Goal: Transaction & Acquisition: Subscribe to service/newsletter

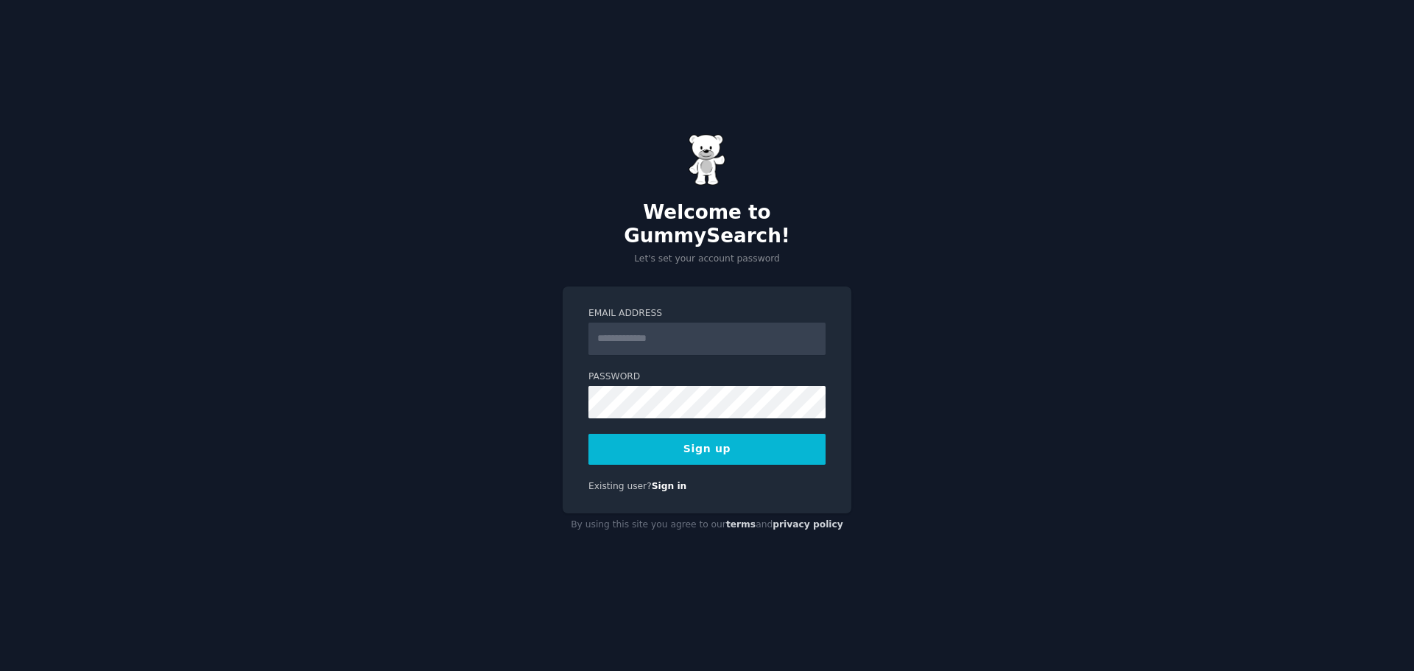
click at [731, 325] on input "Email Address" at bounding box center [706, 339] width 237 height 32
type input "**********"
click at [734, 434] on button "Sign up" at bounding box center [706, 449] width 237 height 31
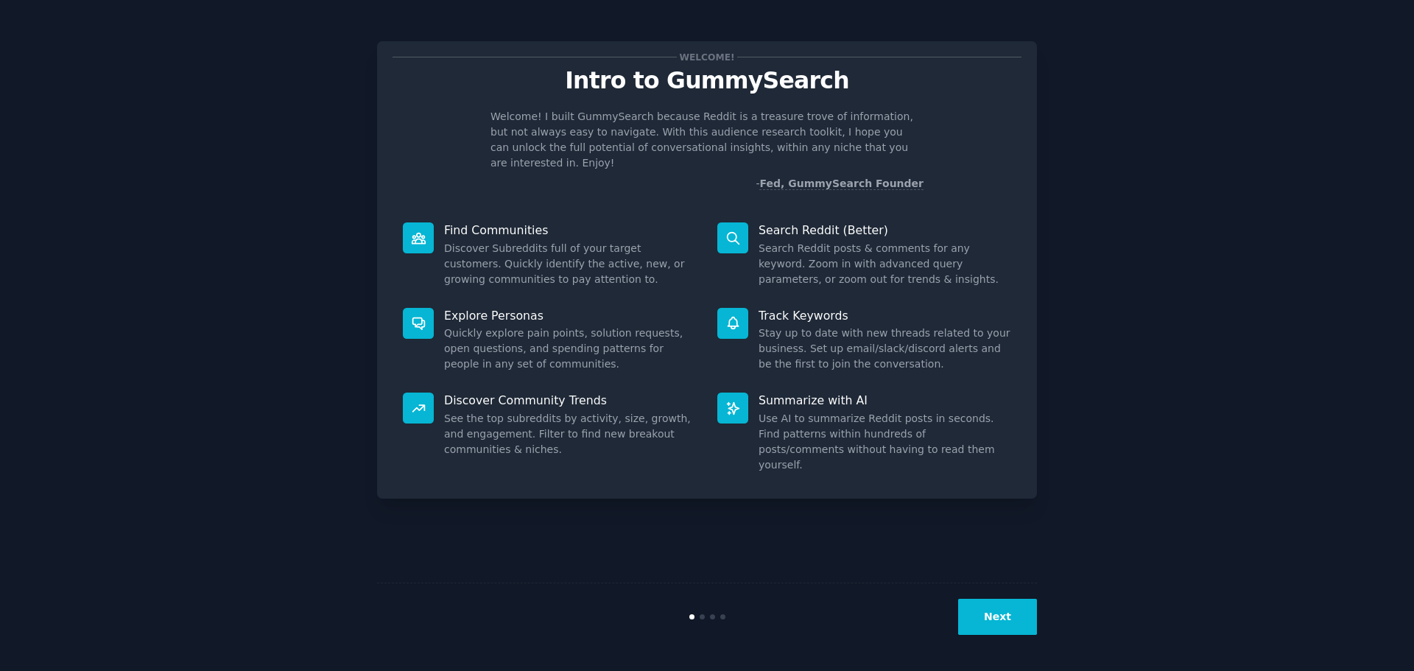
click at [1002, 615] on button "Next" at bounding box center [997, 617] width 79 height 36
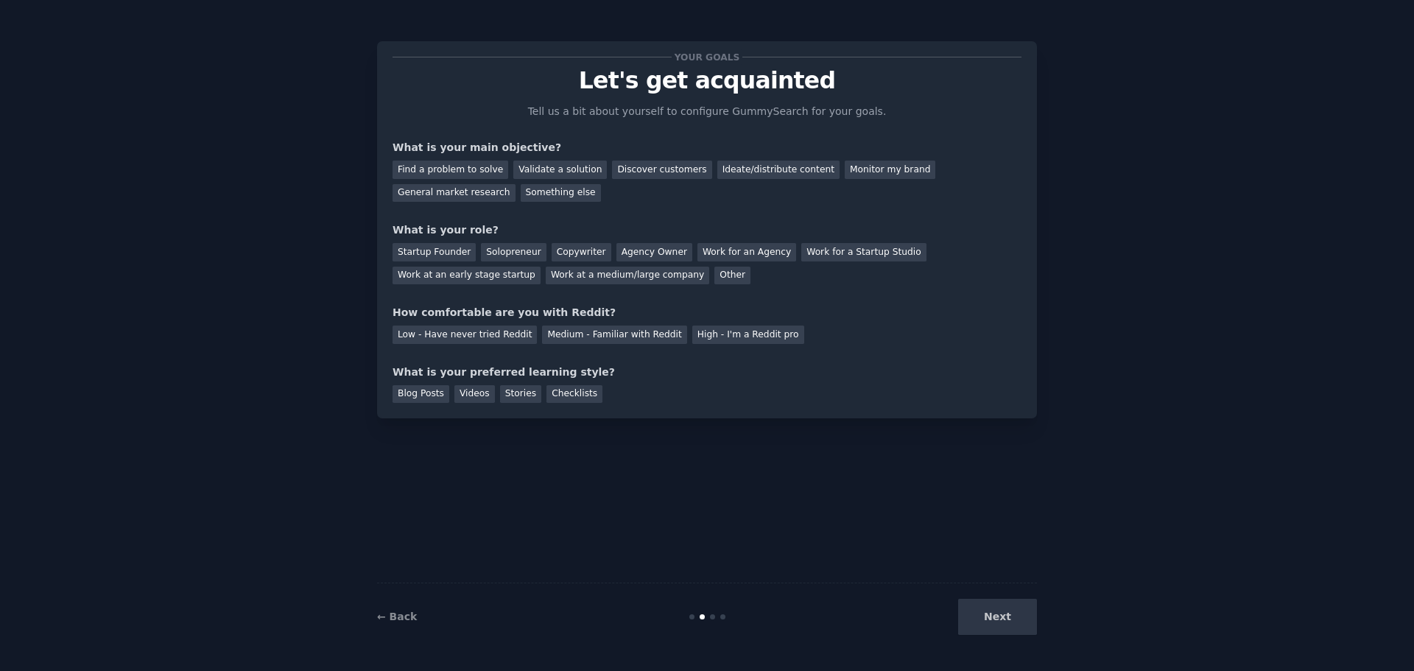
click at [1002, 615] on div "Next" at bounding box center [927, 617] width 220 height 36
drag, startPoint x: 996, startPoint y: 618, endPoint x: 830, endPoint y: 466, distance: 225.2
click at [996, 617] on div "Next" at bounding box center [927, 617] width 220 height 36
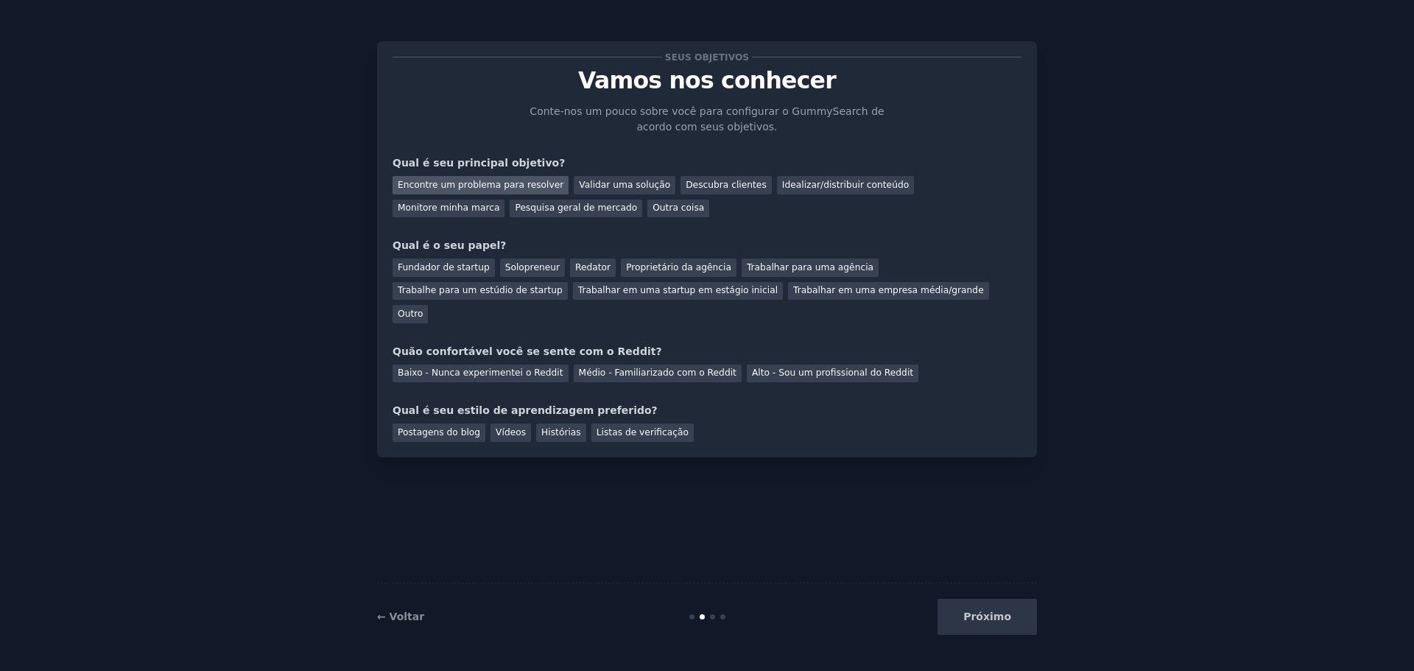
click at [481, 184] on font "Encontre um problema para resolver" at bounding box center [481, 185] width 166 height 10
click at [594, 183] on font "Validar uma solução" at bounding box center [624, 185] width 91 height 10
click at [699, 186] on font "Descubra clientes" at bounding box center [726, 185] width 81 height 10
drag, startPoint x: 772, startPoint y: 218, endPoint x: 848, endPoint y: 279, distance: 97.4
click at [773, 218] on div "Seus objetivos Vamos nos conhecer Conte-nos um pouco sobre você para configurar…" at bounding box center [707, 249] width 629 height 385
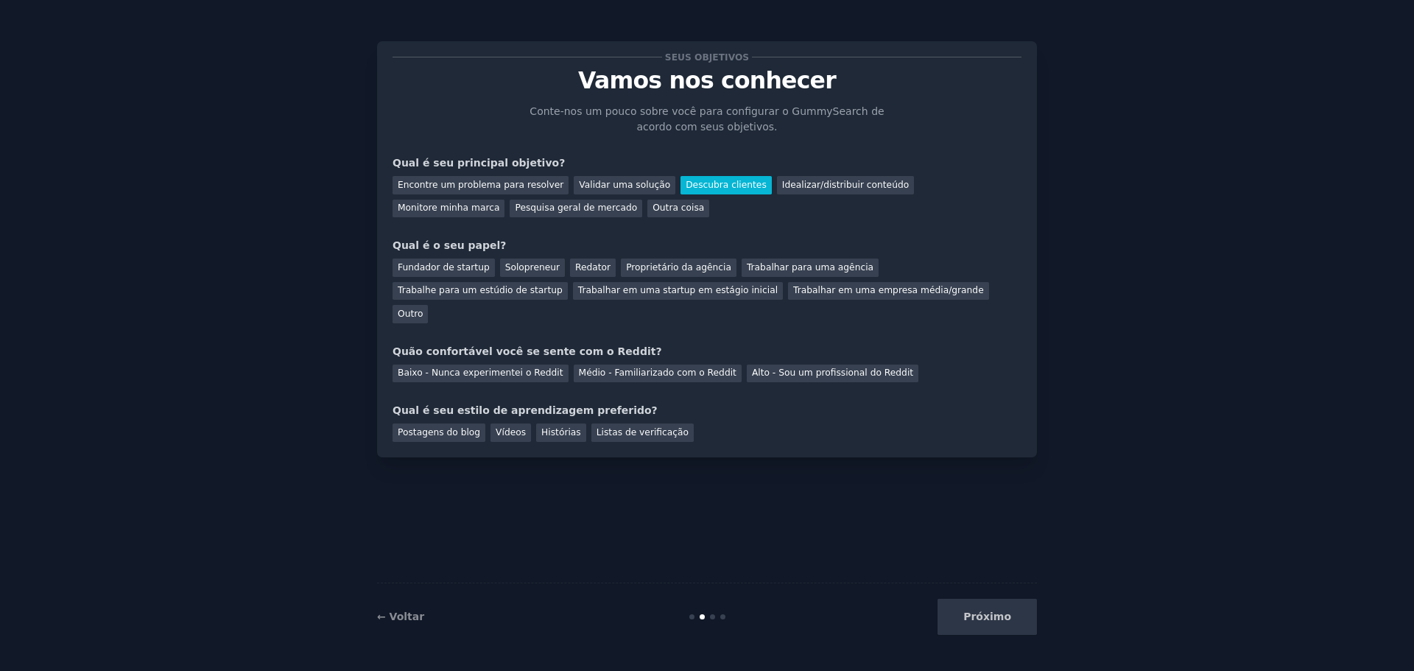
click at [992, 620] on div "Próximo" at bounding box center [927, 617] width 220 height 36
click at [500, 183] on font "Encontre um problema para resolver" at bounding box center [481, 185] width 166 height 10
click at [639, 264] on font "Proprietário da agência" at bounding box center [678, 267] width 105 height 10
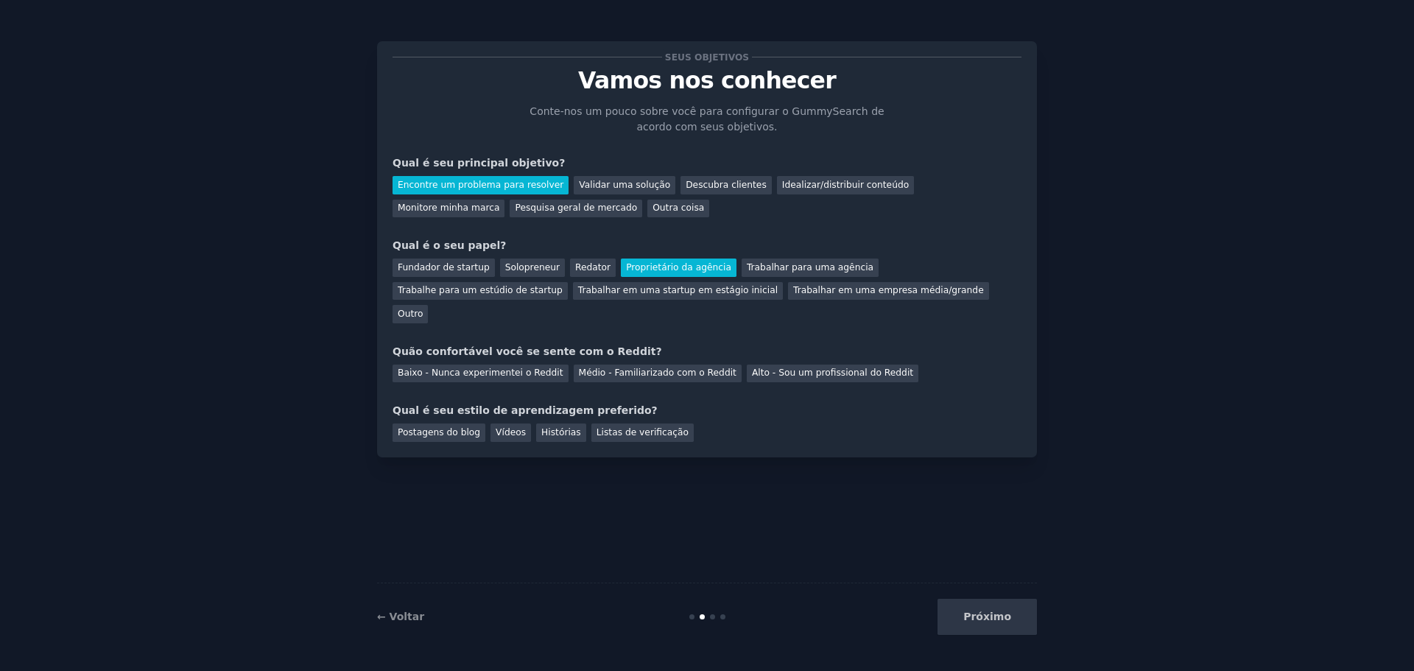
drag, startPoint x: 496, startPoint y: 351, endPoint x: 538, endPoint y: 432, distance: 91.6
click at [495, 368] on font "Baixo - Nunca experimentei o Reddit" at bounding box center [481, 373] width 166 height 10
click at [463, 423] on div "Postagens do blog" at bounding box center [439, 432] width 93 height 18
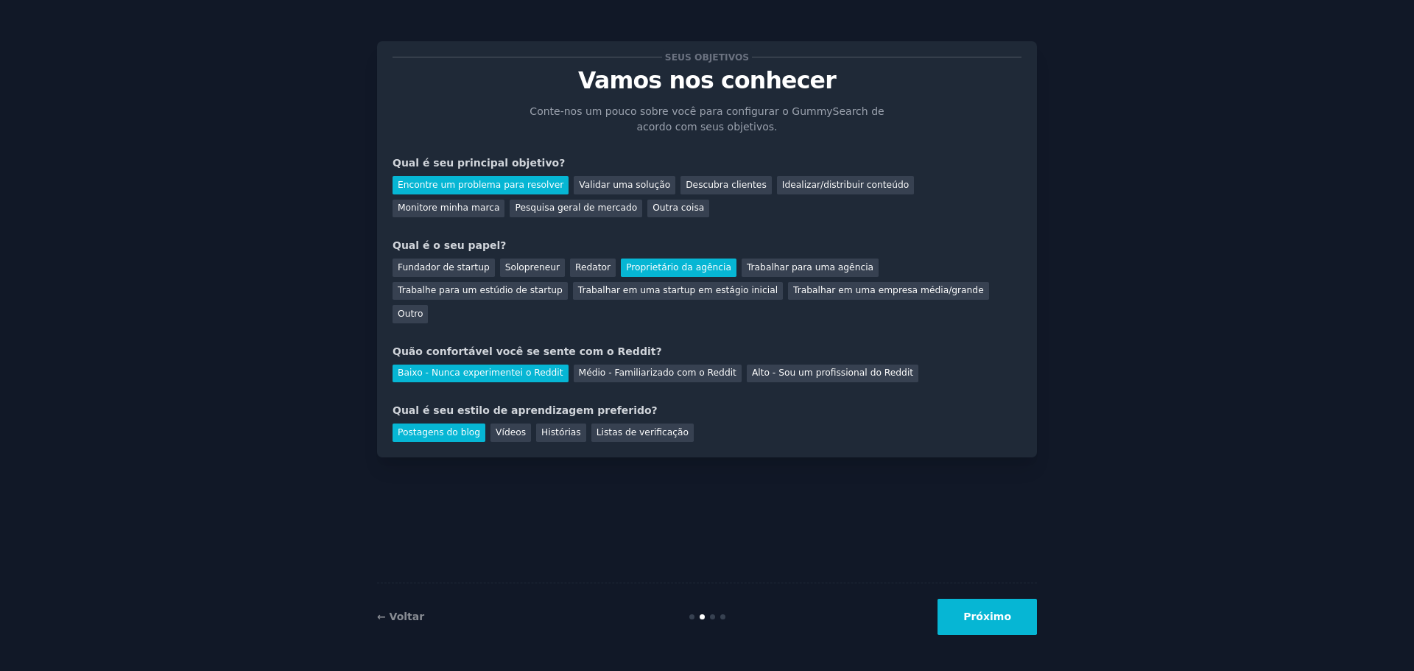
click at [980, 613] on font "Próximo" at bounding box center [987, 617] width 48 height 12
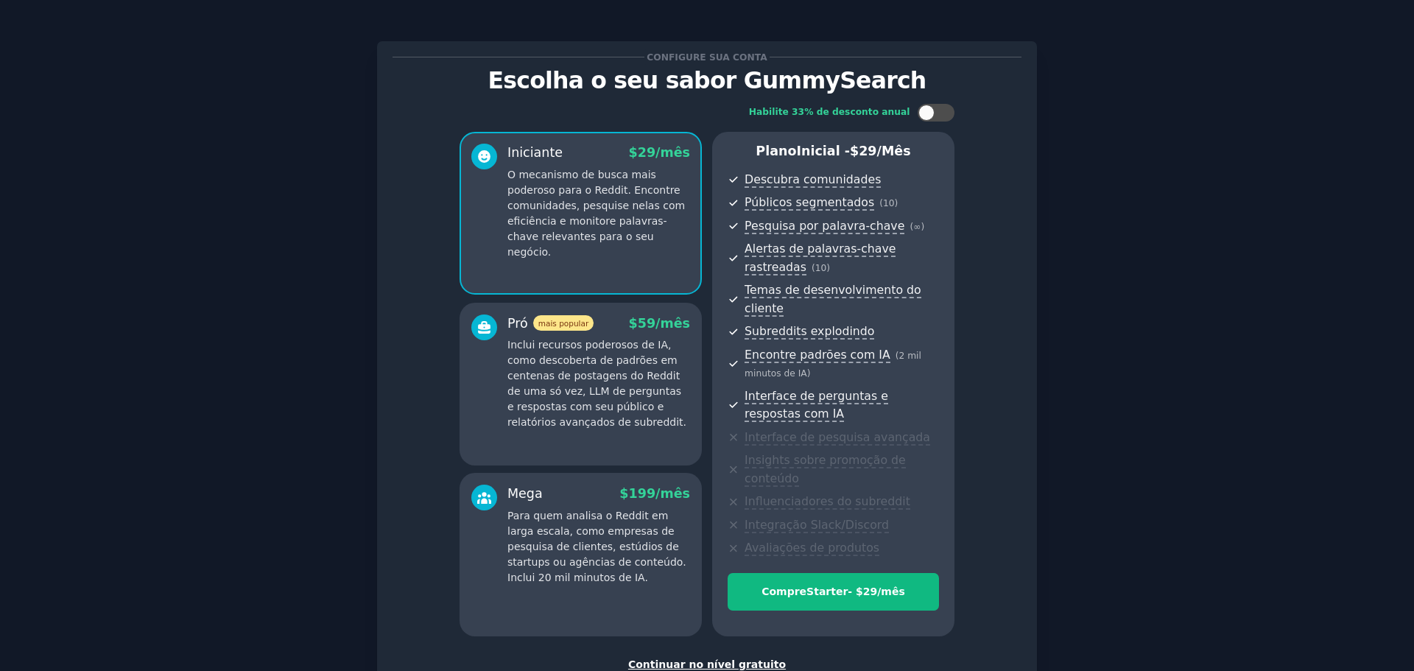
click at [709, 658] on font "Continuar no nível gratuito" at bounding box center [707, 664] width 158 height 12
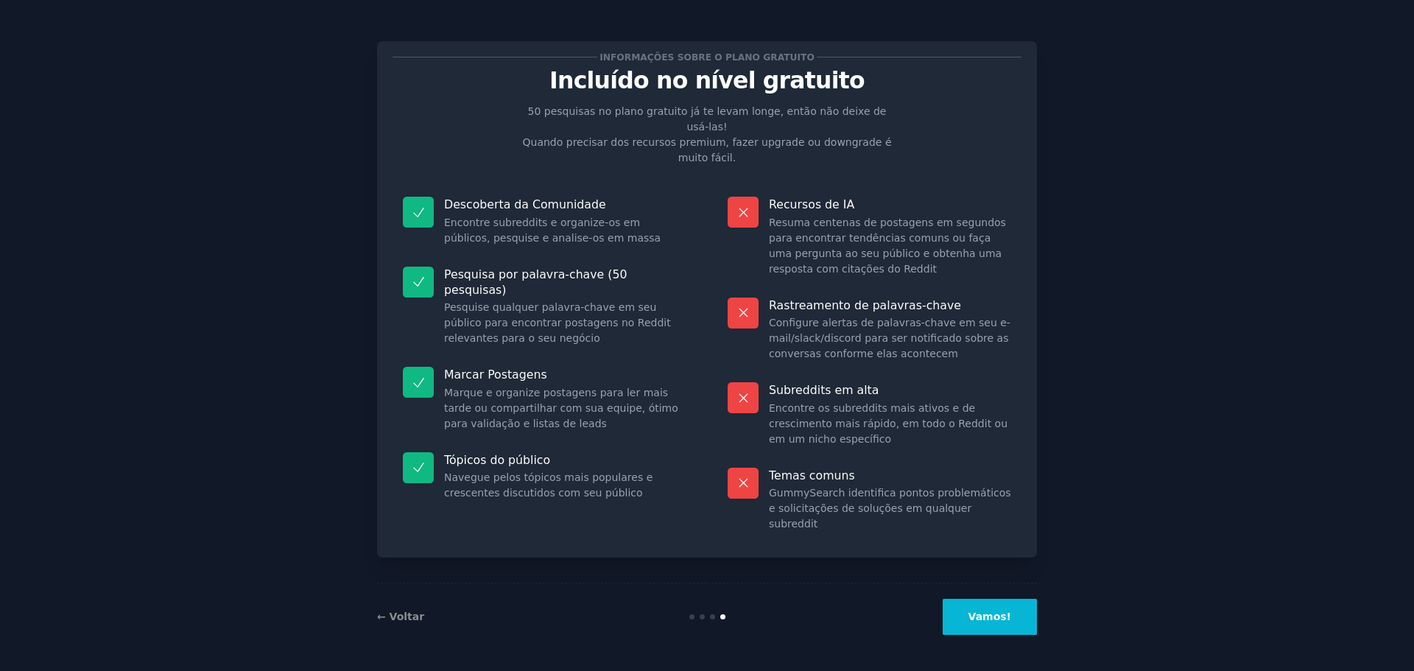
click at [994, 612] on font "Vamos!" at bounding box center [989, 617] width 43 height 12
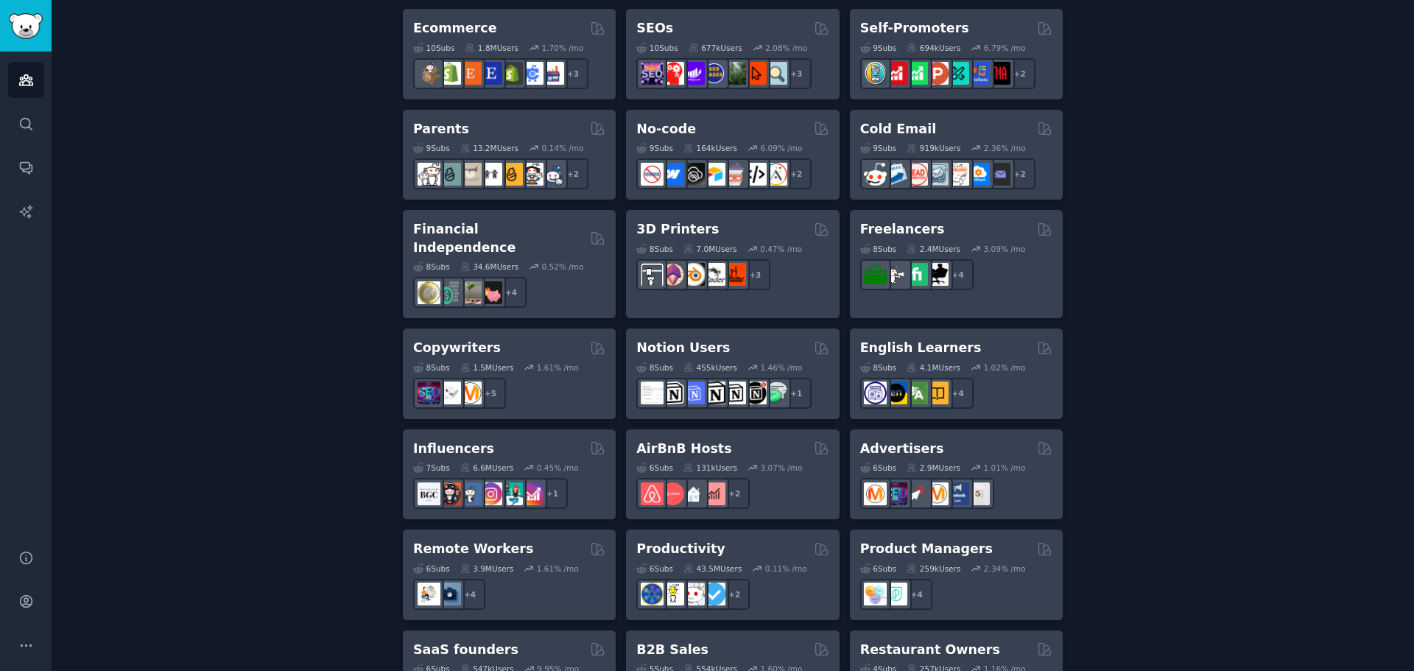
scroll to position [1028, 0]
